Goal: Information Seeking & Learning: Learn about a topic

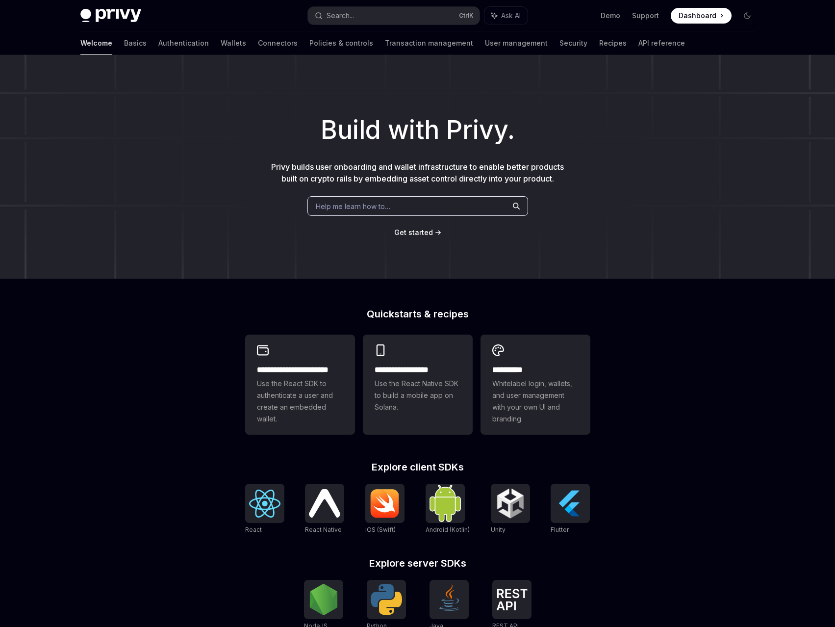
click at [319, 200] on div "Help me learn how to…" at bounding box center [417, 206] width 221 height 20
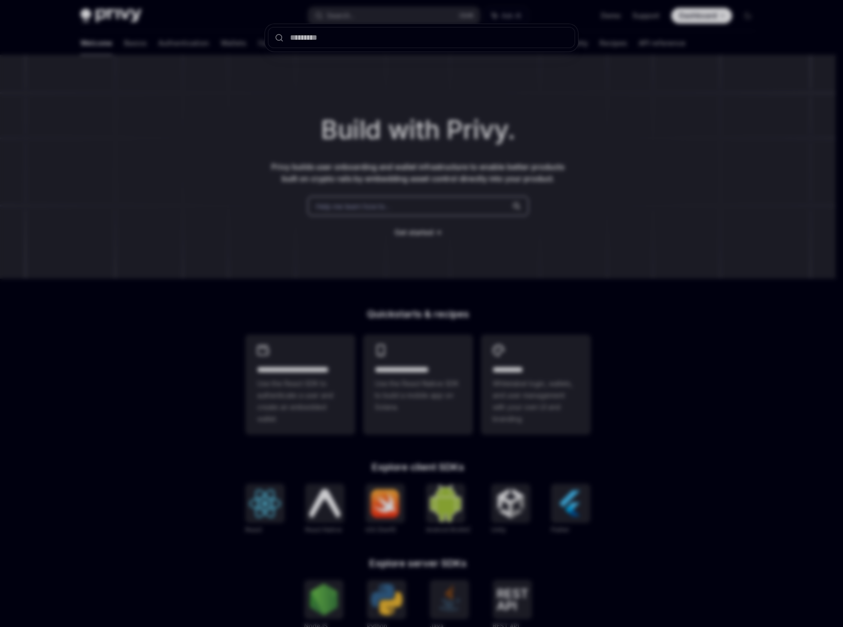
click at [231, 211] on div at bounding box center [421, 313] width 843 height 627
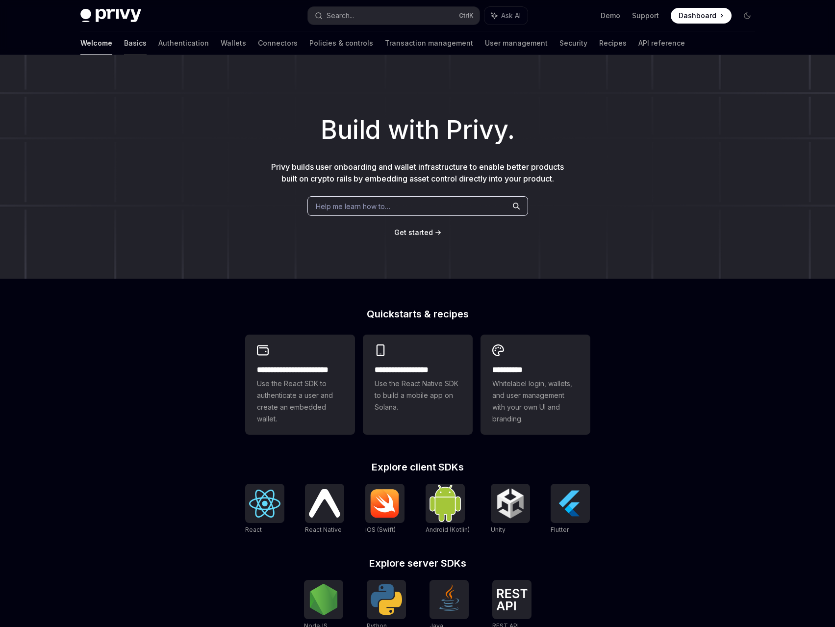
click at [124, 47] on link "Basics" at bounding box center [135, 43] width 23 height 24
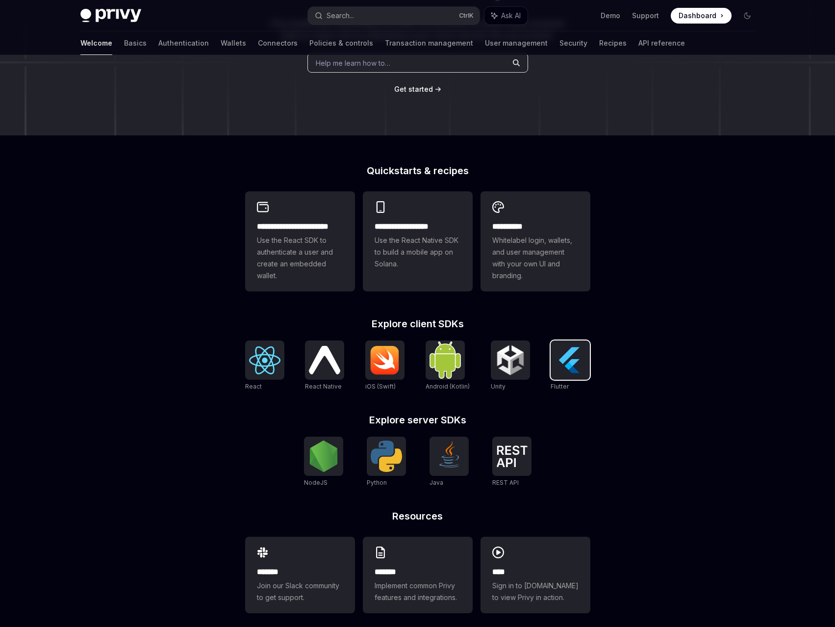
scroll to position [147, 0]
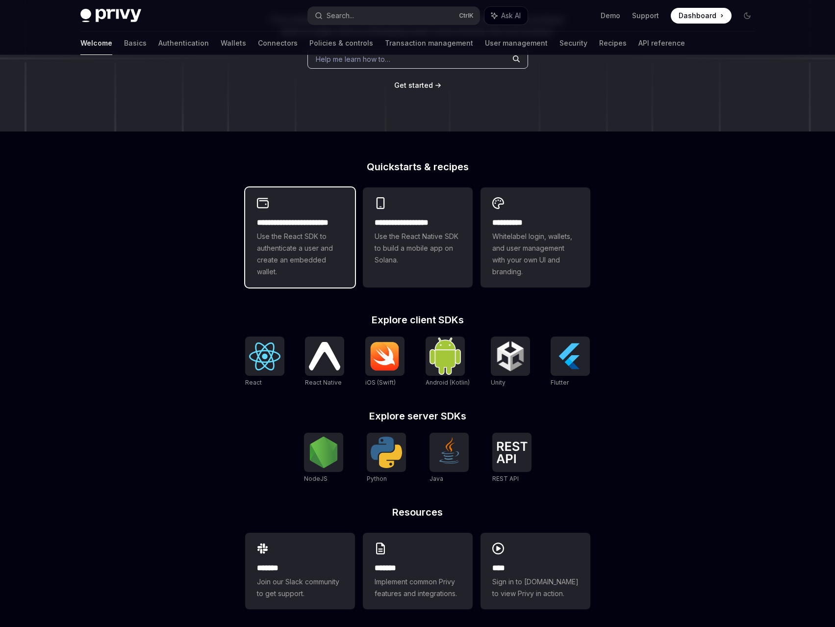
click at [314, 271] on span "Use the React SDK to authenticate a user and create an embedded wallet." at bounding box center [300, 254] width 86 height 47
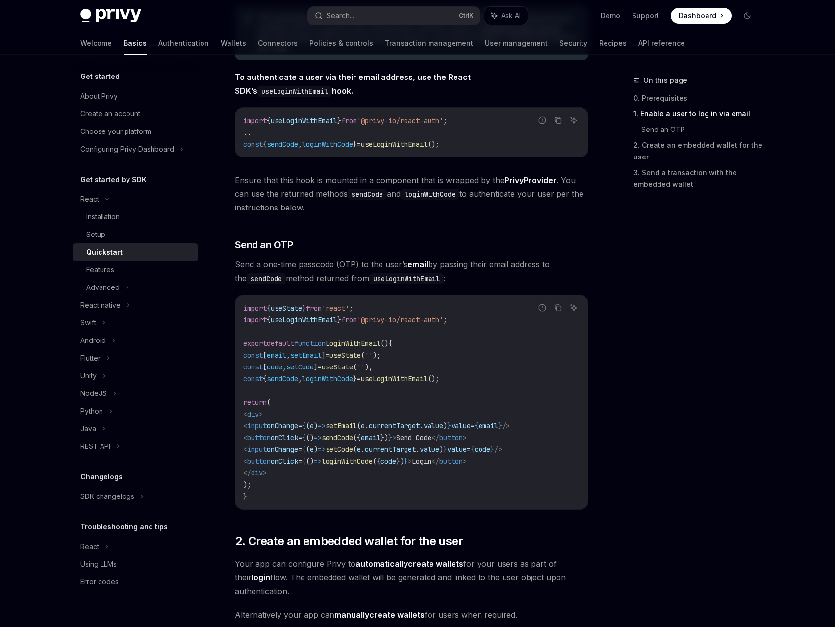
scroll to position [589, 0]
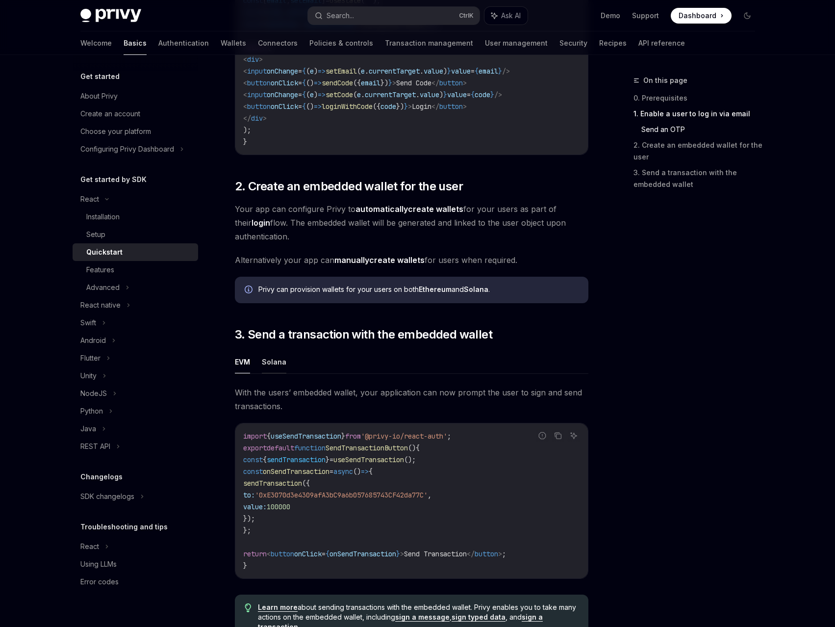
click at [266, 368] on button "Solana" at bounding box center [274, 361] width 25 height 23
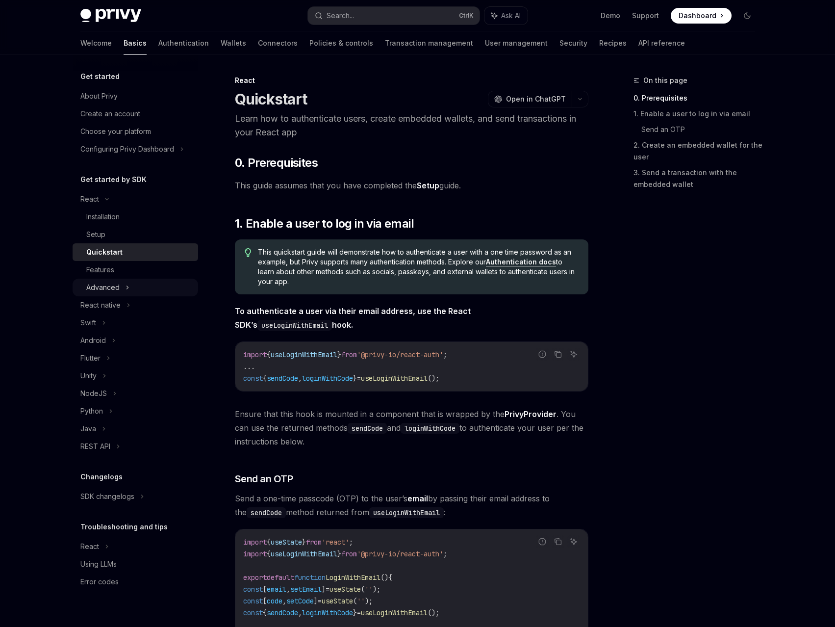
click at [122, 282] on div "Advanced" at bounding box center [136, 288] width 126 height 18
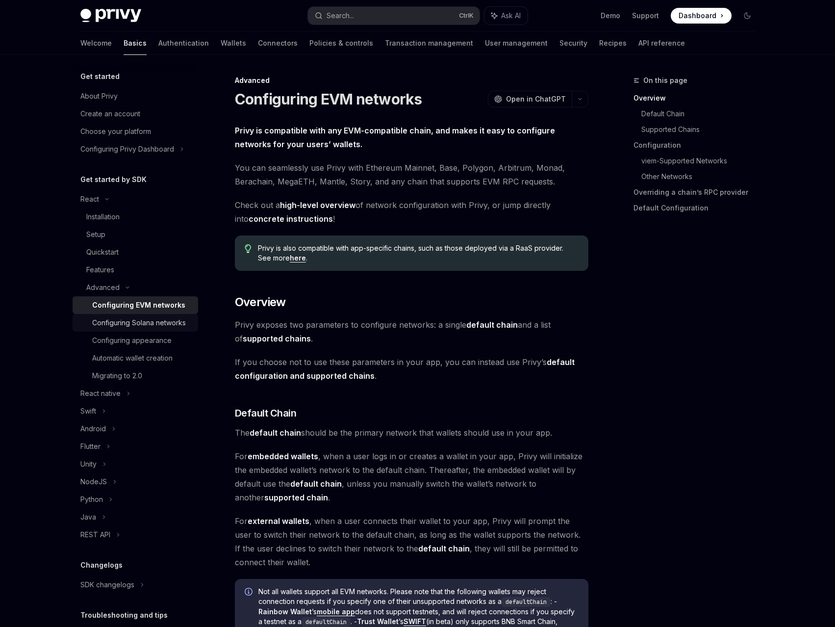
click at [164, 328] on div "Configuring Solana networks" at bounding box center [139, 323] width 94 height 12
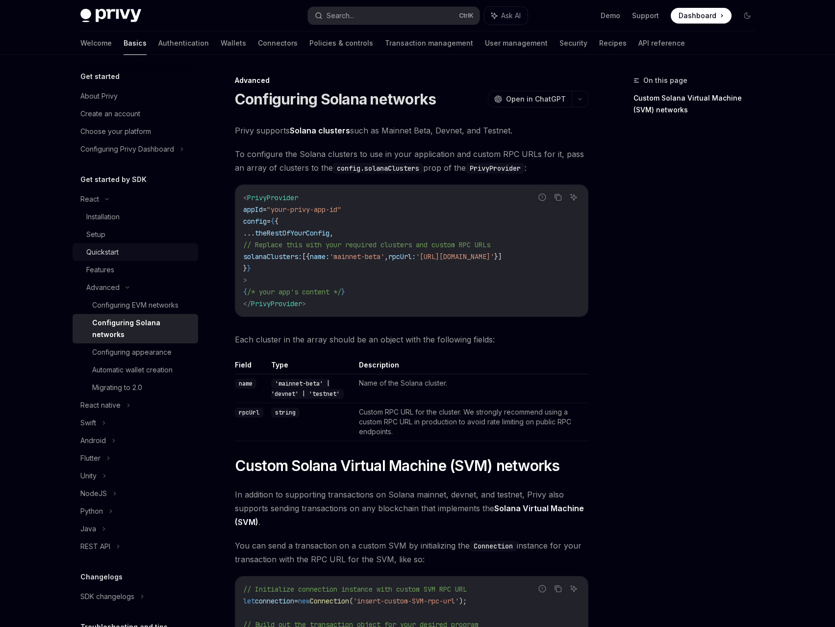
click at [133, 250] on div "Quickstart" at bounding box center [139, 252] width 106 height 12
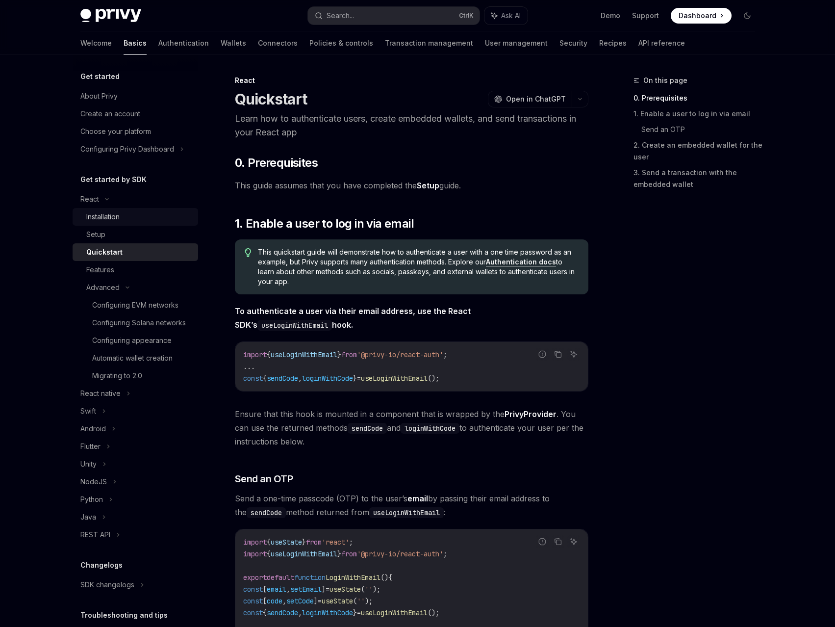
click at [136, 218] on div "Installation" at bounding box center [139, 217] width 106 height 12
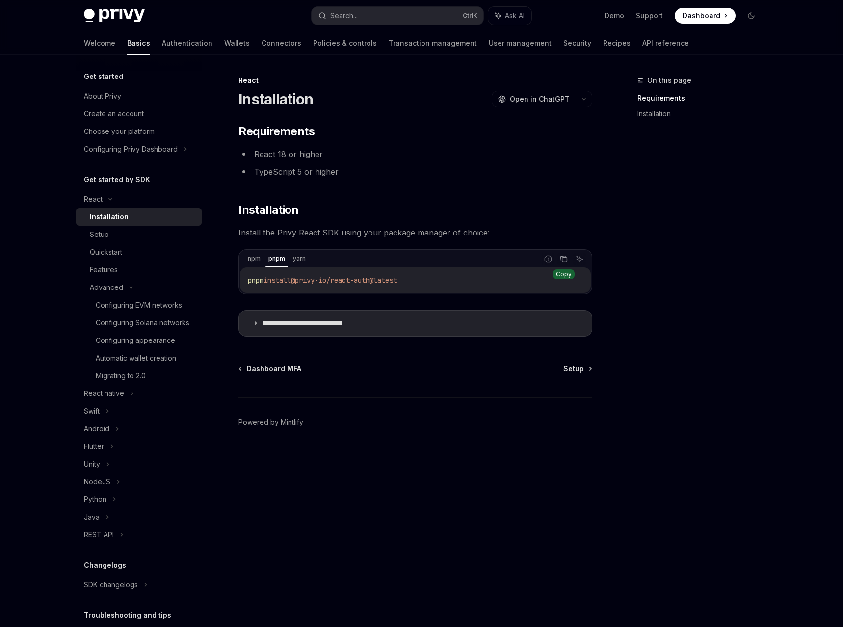
click at [563, 256] on icon "Copy the contents from the code block" at bounding box center [564, 259] width 8 height 8
click at [308, 324] on p "**********" at bounding box center [317, 323] width 111 height 10
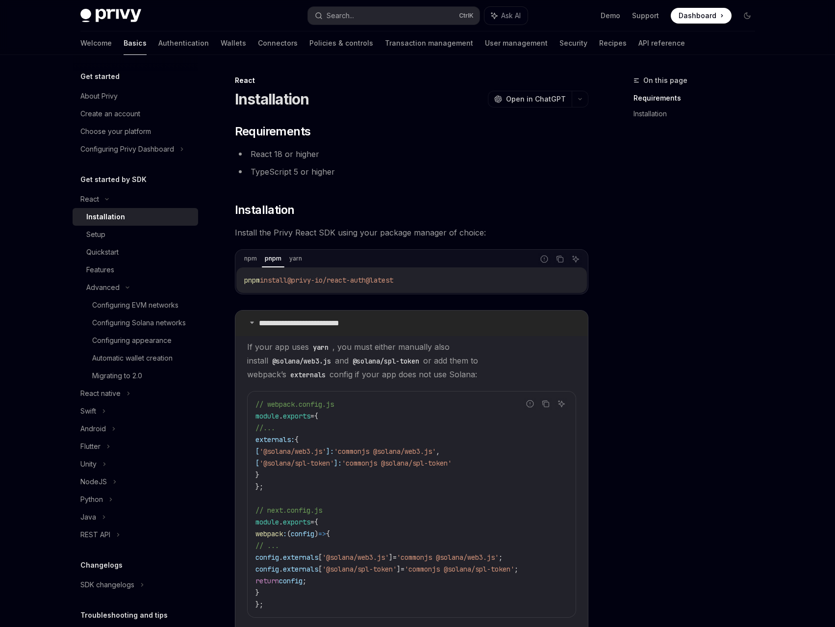
click at [315, 321] on p "**********" at bounding box center [314, 323] width 111 height 10
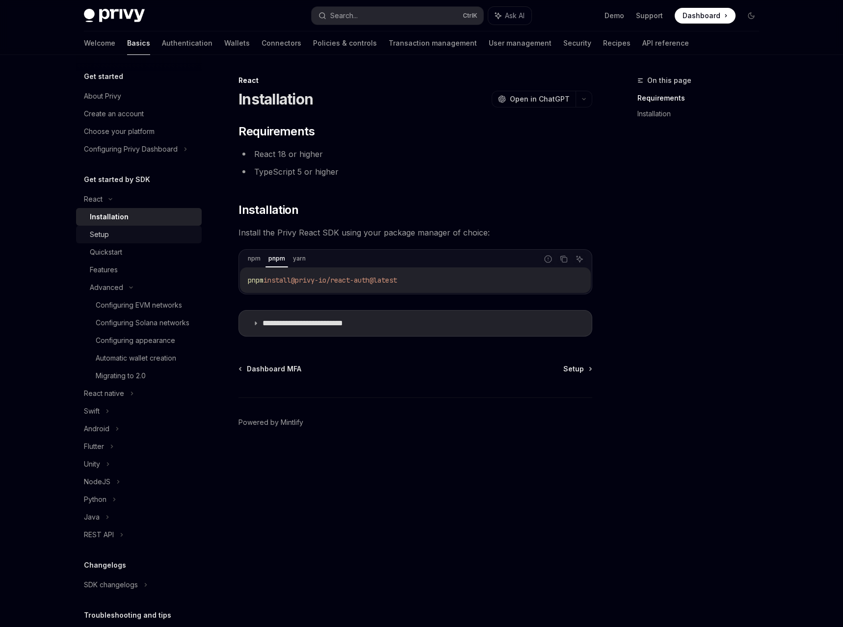
click at [130, 231] on div "Setup" at bounding box center [143, 235] width 106 height 12
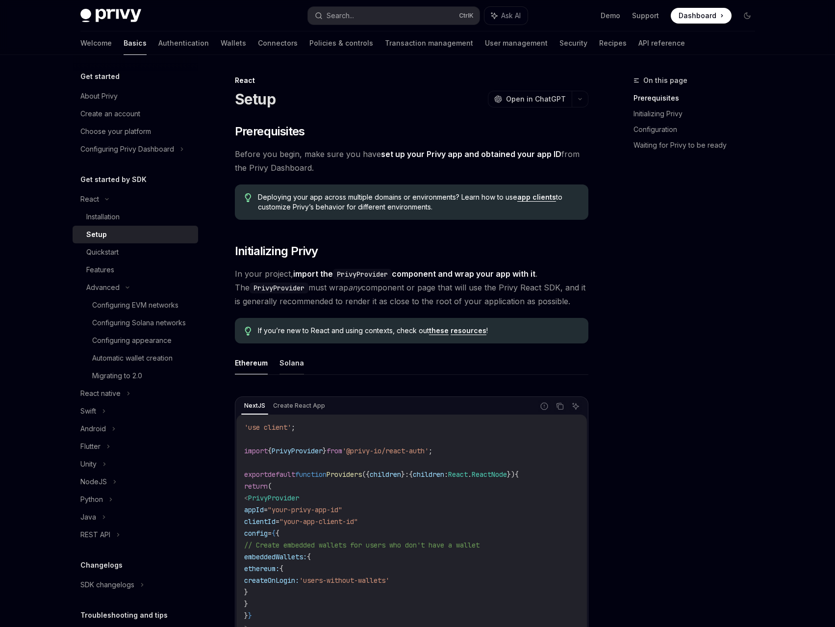
click at [286, 366] on button "Solana" at bounding box center [292, 362] width 25 height 23
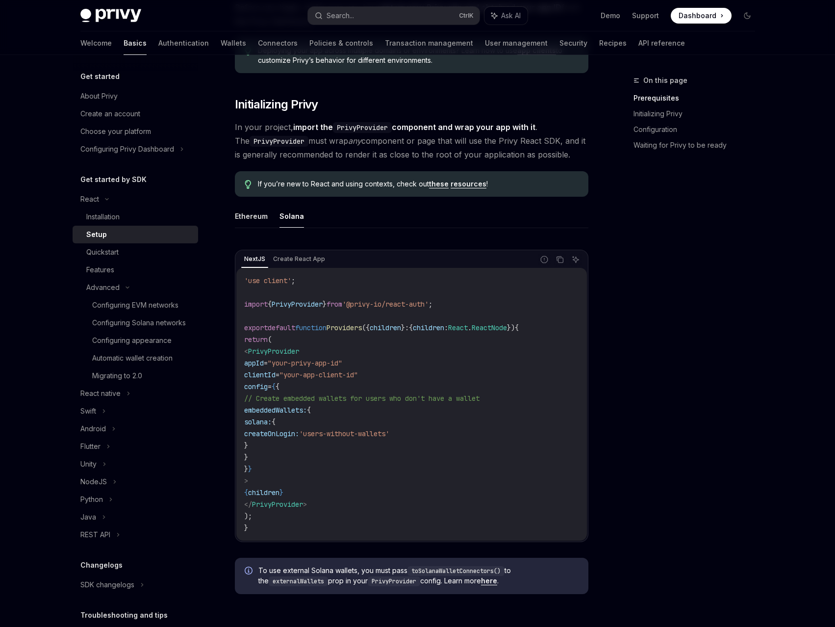
scroll to position [147, 0]
click at [562, 258] on icon "Copy the contents from the code block" at bounding box center [560, 259] width 8 height 8
click at [372, 341] on code "'use client' ; import { PrivyProvider } from '@privy-io/react-auth' ; export de…" at bounding box center [411, 403] width 335 height 259
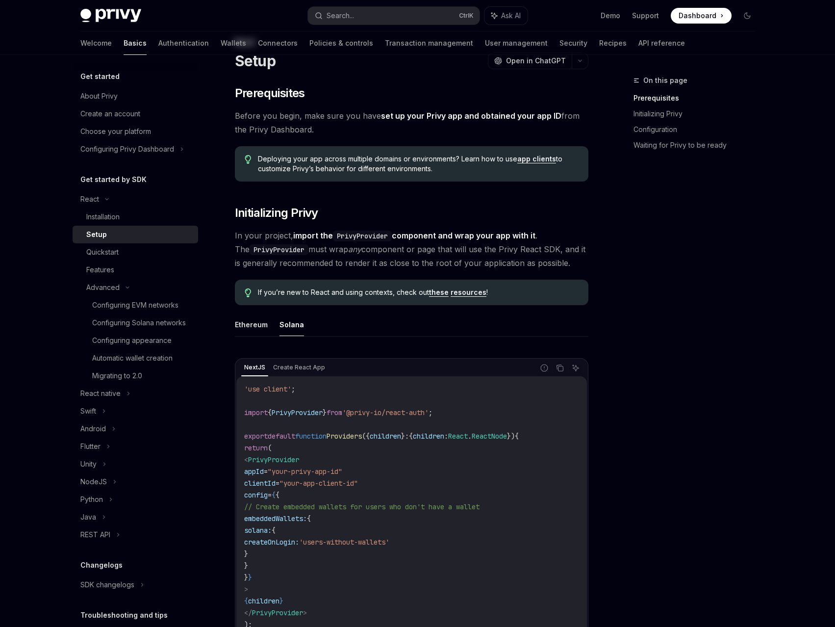
scroll to position [0, 0]
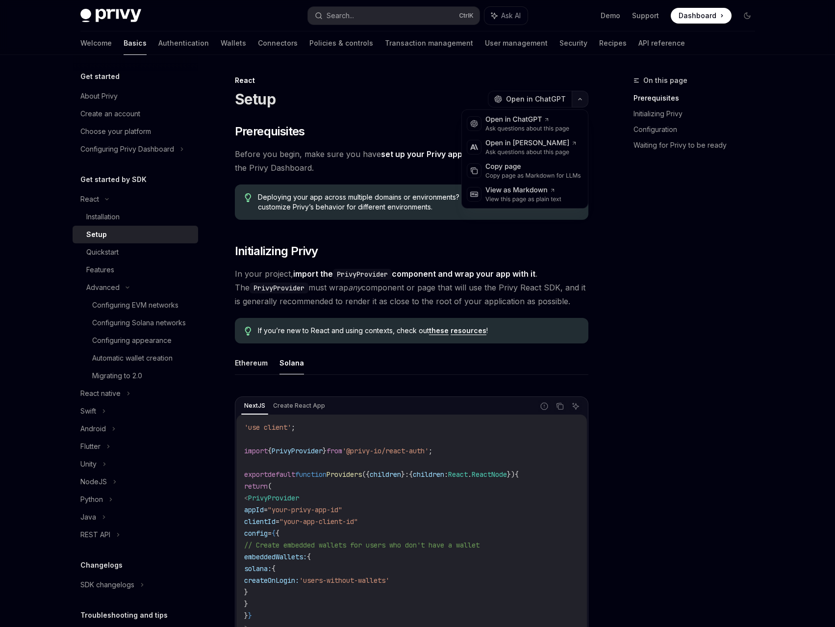
click at [584, 97] on button "button" at bounding box center [580, 99] width 17 height 17
click at [535, 170] on div "Copy page" at bounding box center [534, 167] width 96 height 10
click at [577, 94] on button "button" at bounding box center [580, 99] width 17 height 17
click at [536, 161] on div "Copy page Copy page as Markdown for LLMs" at bounding box center [525, 171] width 122 height 24
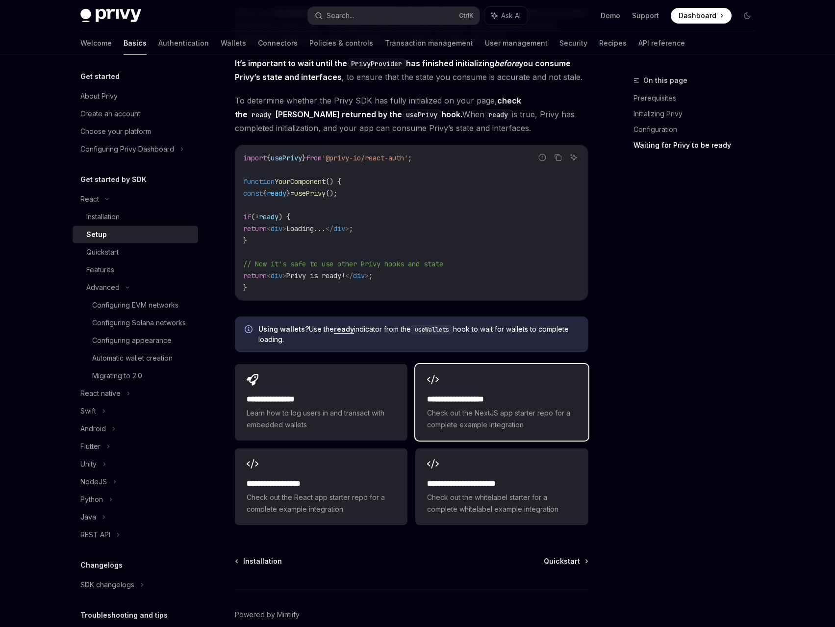
scroll to position [1079, 0]
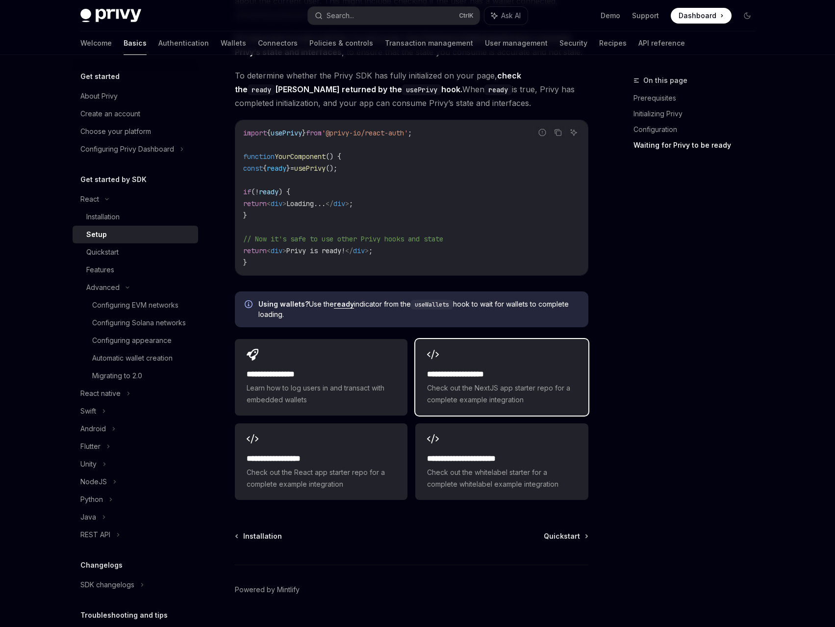
click at [500, 376] on h2 "**********" at bounding box center [501, 374] width 149 height 12
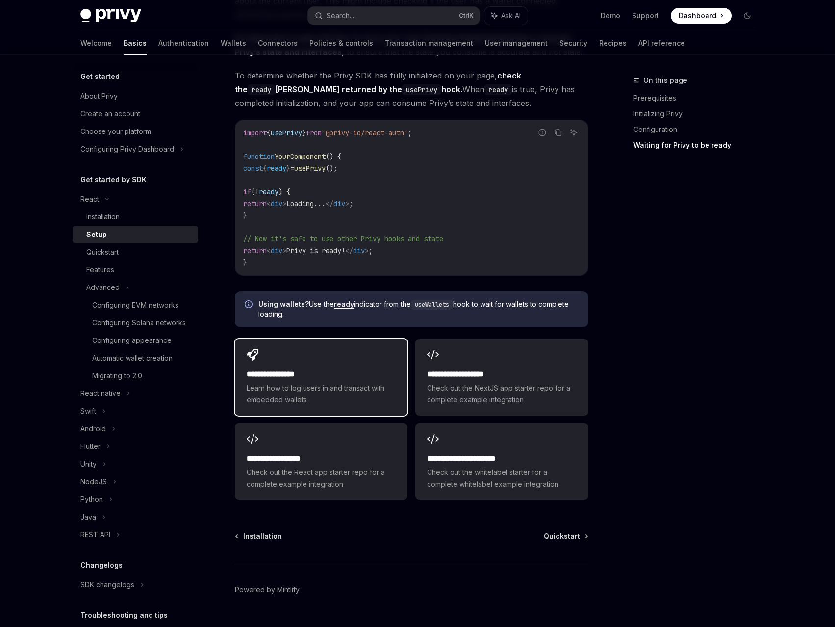
click at [311, 382] on div "**********" at bounding box center [321, 386] width 149 height 37
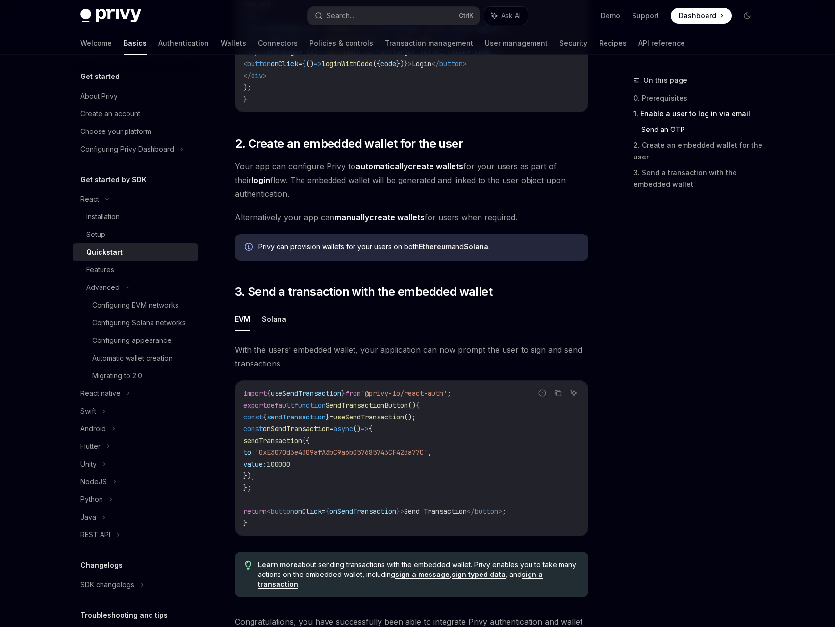
scroll to position [638, 0]
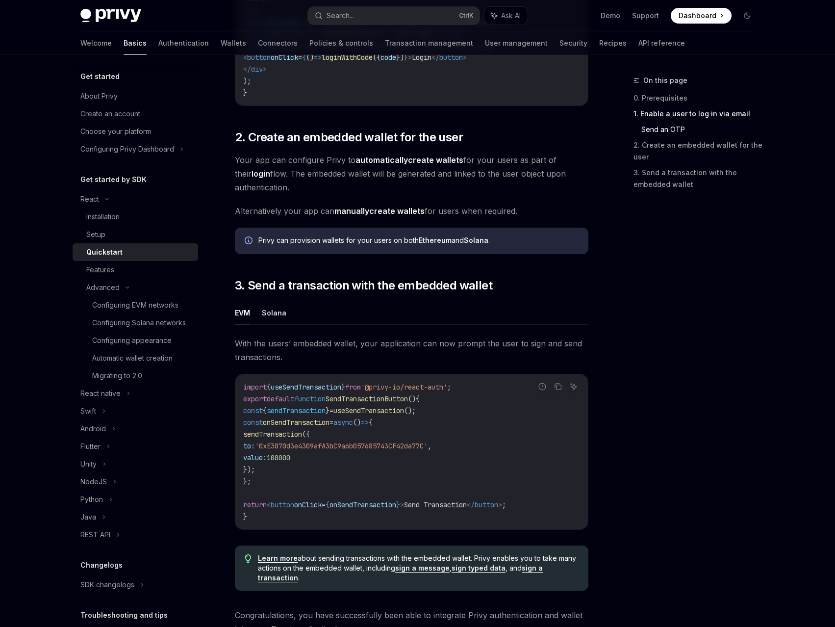
click at [259, 322] on ul "EVM Solana" at bounding box center [412, 313] width 354 height 24
click at [282, 315] on button "Solana" at bounding box center [274, 312] width 25 height 23
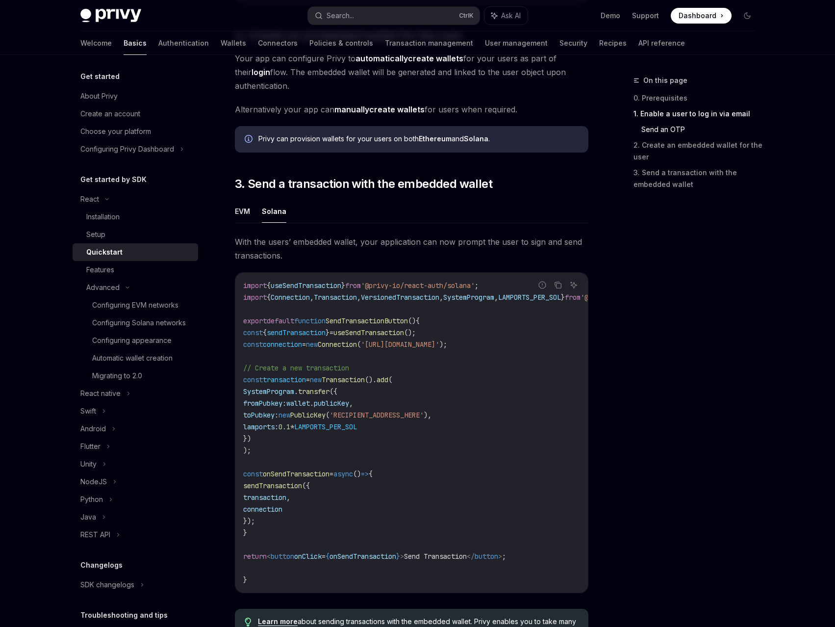
scroll to position [932, 0]
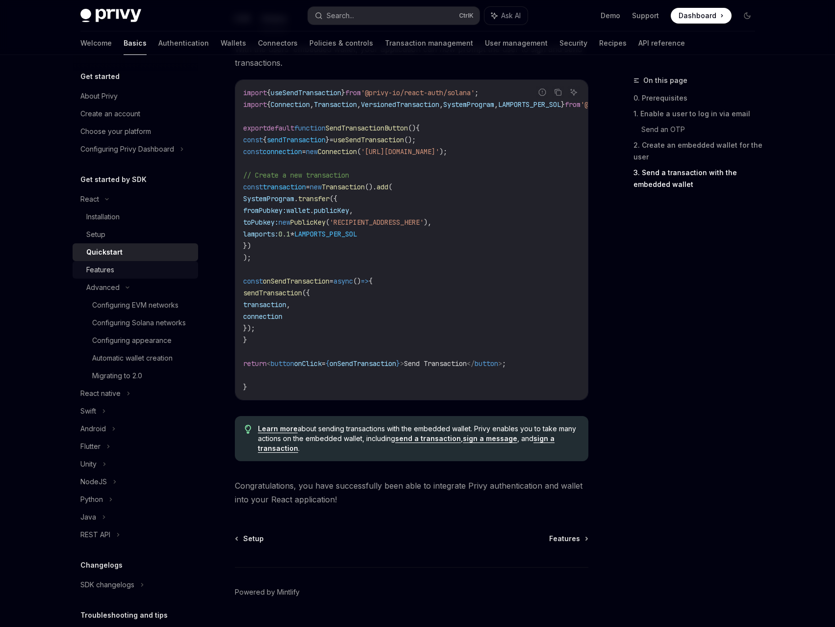
click at [132, 265] on div "Features" at bounding box center [139, 270] width 106 height 12
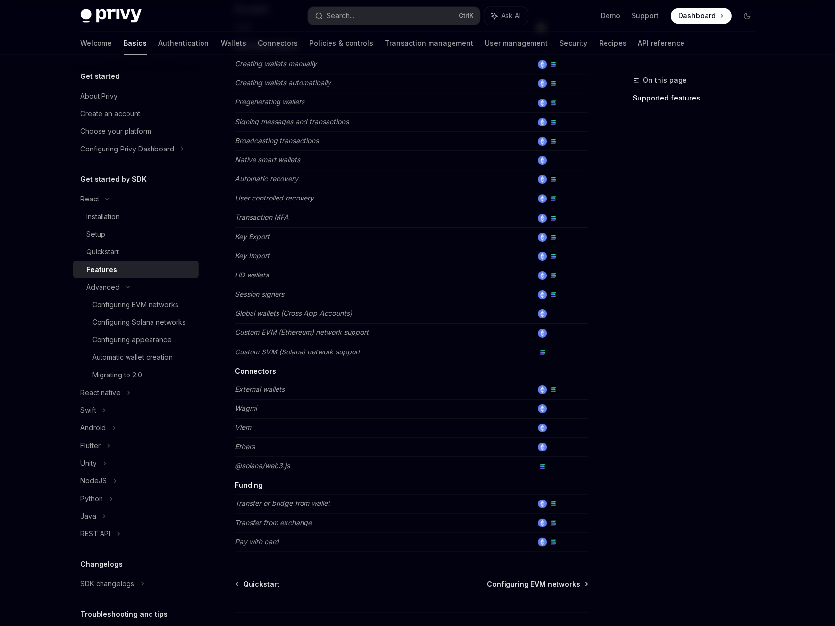
scroll to position [417, 0]
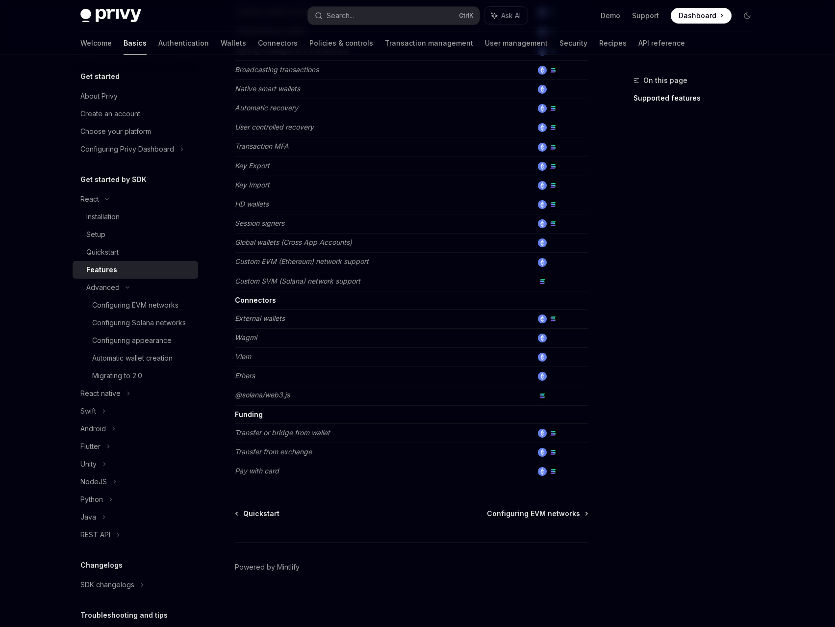
type textarea "*"
